Goal: Information Seeking & Learning: Learn about a topic

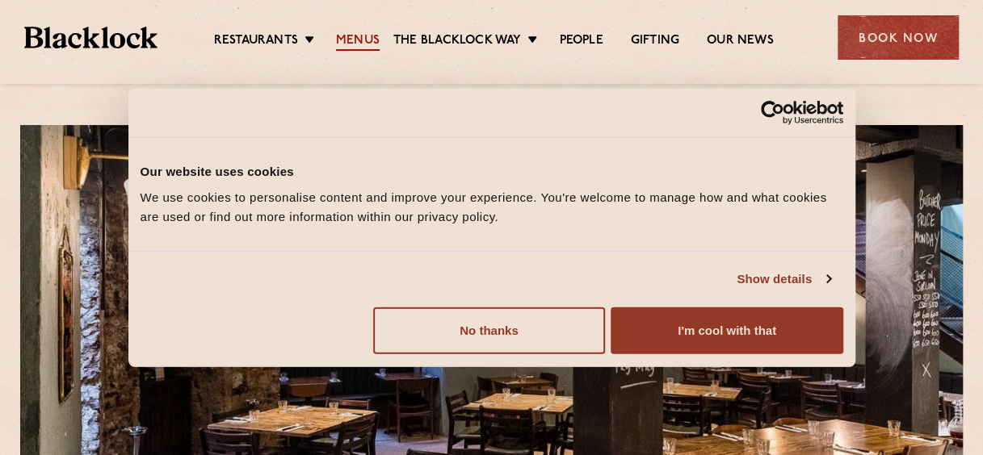
click at [339, 45] on link "Menus" at bounding box center [358, 42] width 44 height 18
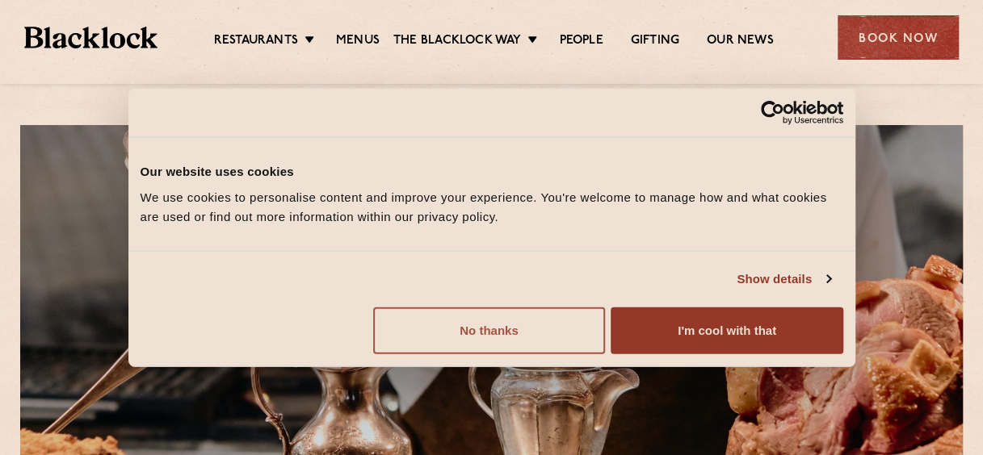
click at [512, 321] on button "No thanks" at bounding box center [489, 330] width 232 height 47
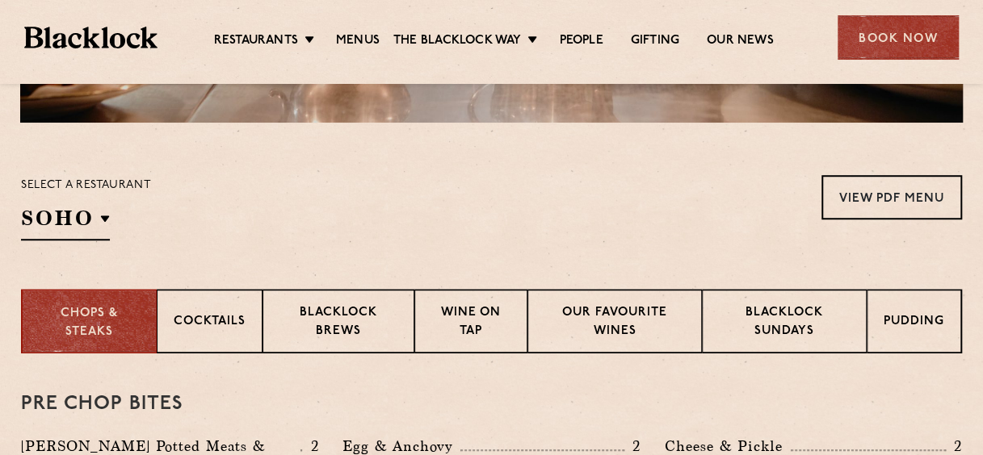
scroll to position [404, 0]
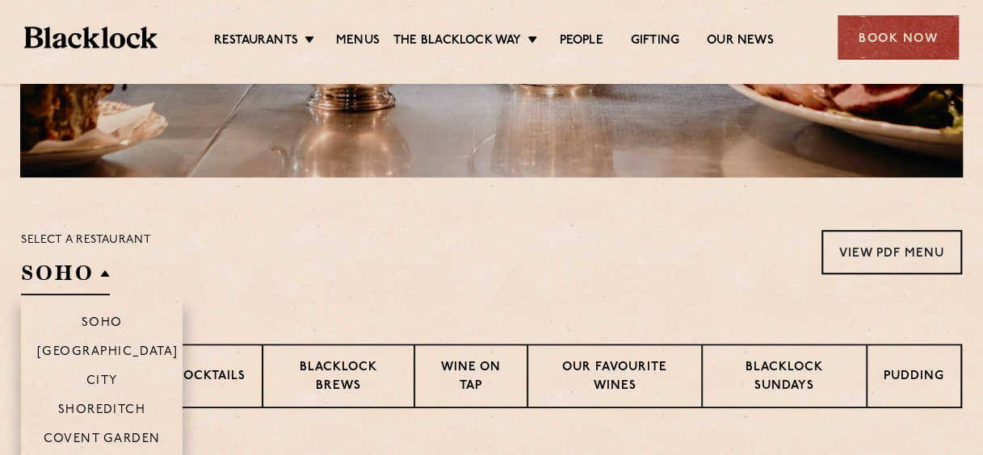
click at [103, 271] on h2 "SOHO" at bounding box center [65, 277] width 89 height 36
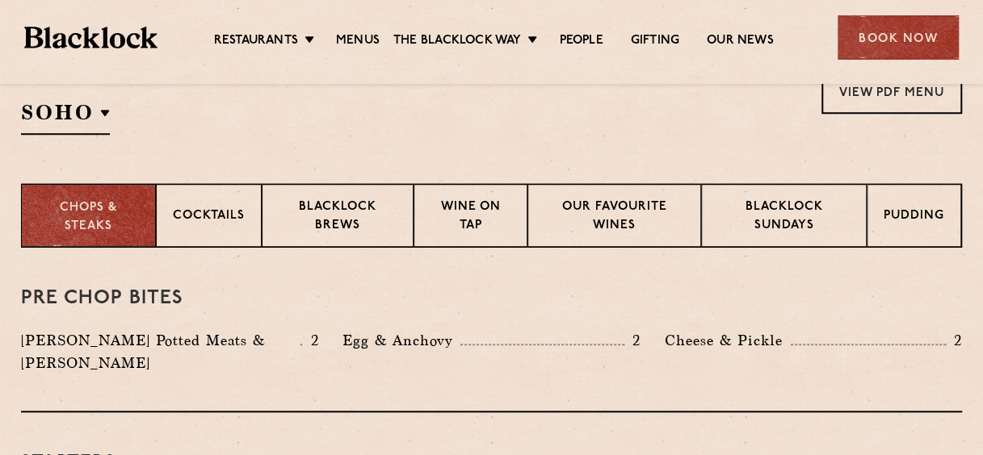
scroll to position [565, 0]
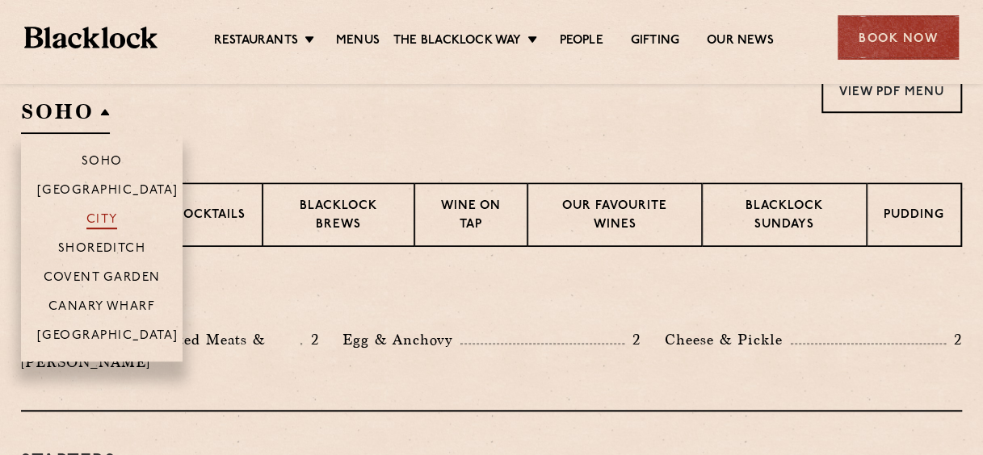
click at [99, 218] on p "City" at bounding box center [101, 221] width 31 height 16
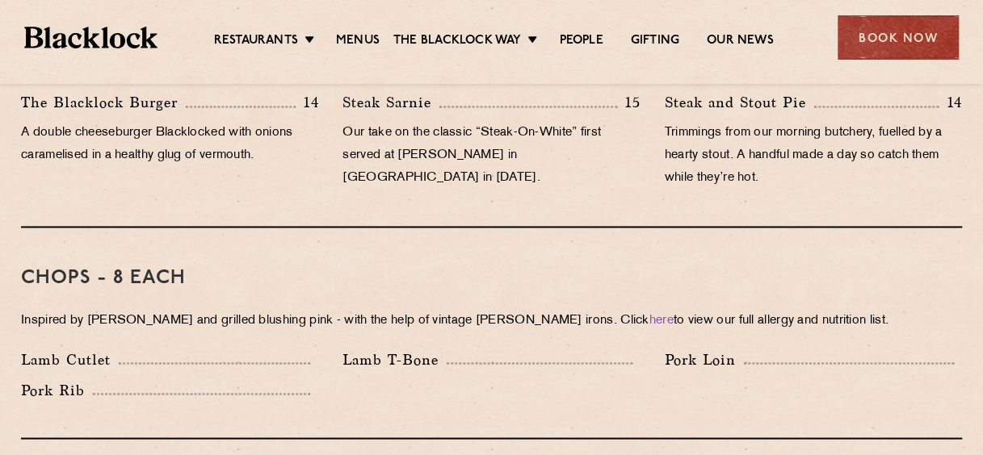
scroll to position [1292, 0]
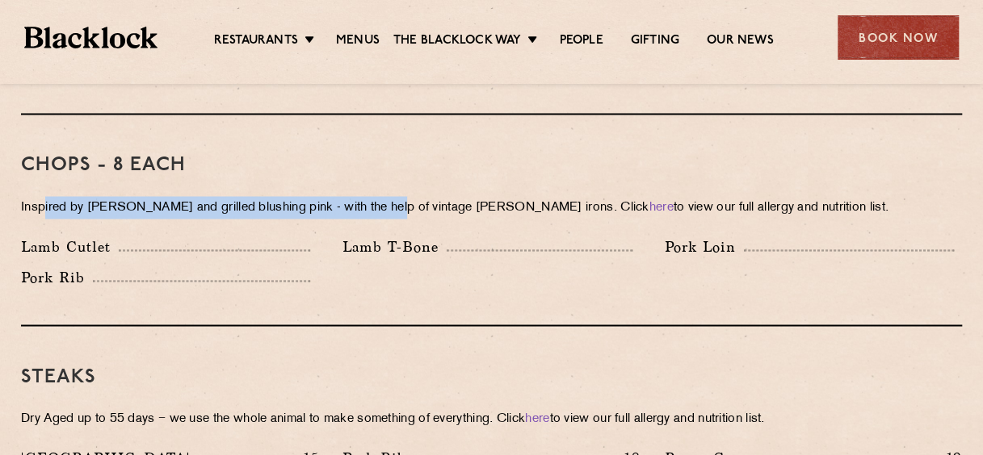
drag, startPoint x: 45, startPoint y: 188, endPoint x: 388, endPoint y: 191, distance: 342.4
click at [388, 196] on p "Inspired by Joe Beef and grilled blushing pink - with the help of vintage Black…" at bounding box center [491, 207] width 941 height 23
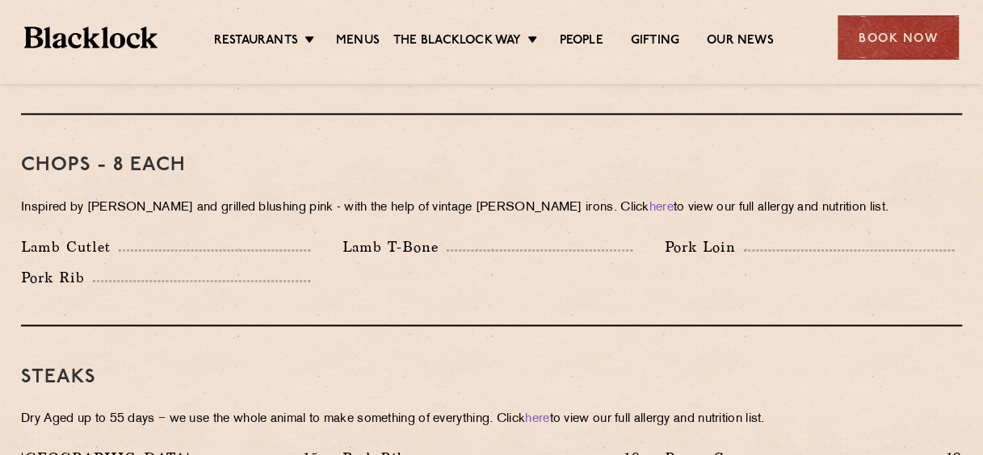
drag, startPoint x: 388, startPoint y: 191, endPoint x: 405, endPoint y: 220, distance: 33.4
click at [405, 235] on p "Lamb T-Bone" at bounding box center [394, 246] width 104 height 23
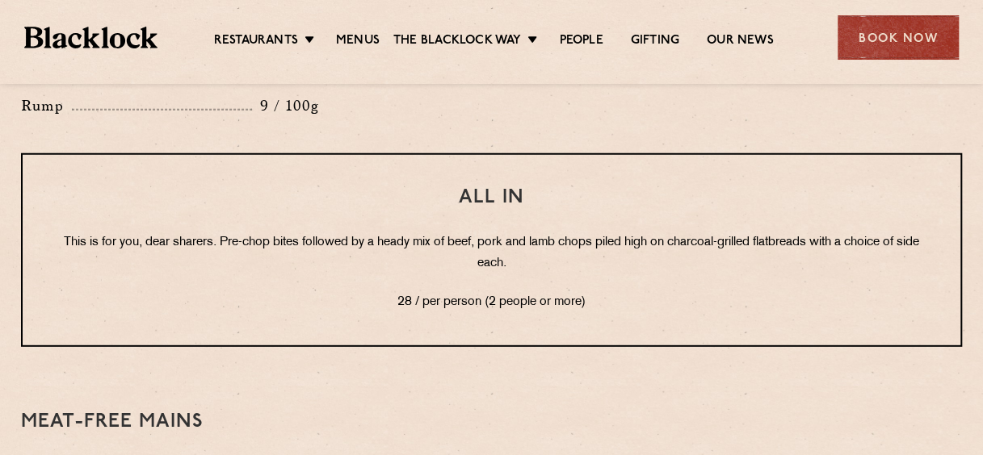
scroll to position [2019, 0]
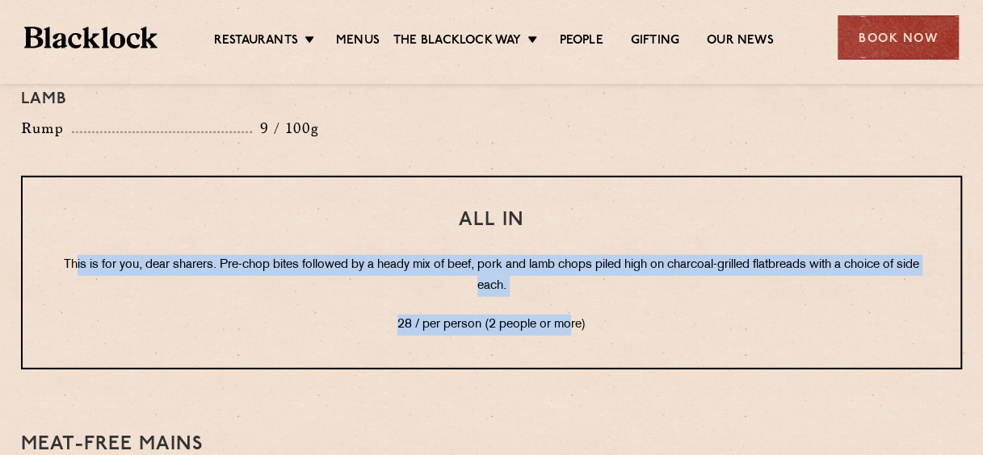
drag, startPoint x: 79, startPoint y: 220, endPoint x: 569, endPoint y: 285, distance: 494.5
click at [569, 284] on div "All In This is for you, dear sharers. Pre-chop bites followed by a heady mix of…" at bounding box center [491, 273] width 941 height 194
